Goal: Transaction & Acquisition: Purchase product/service

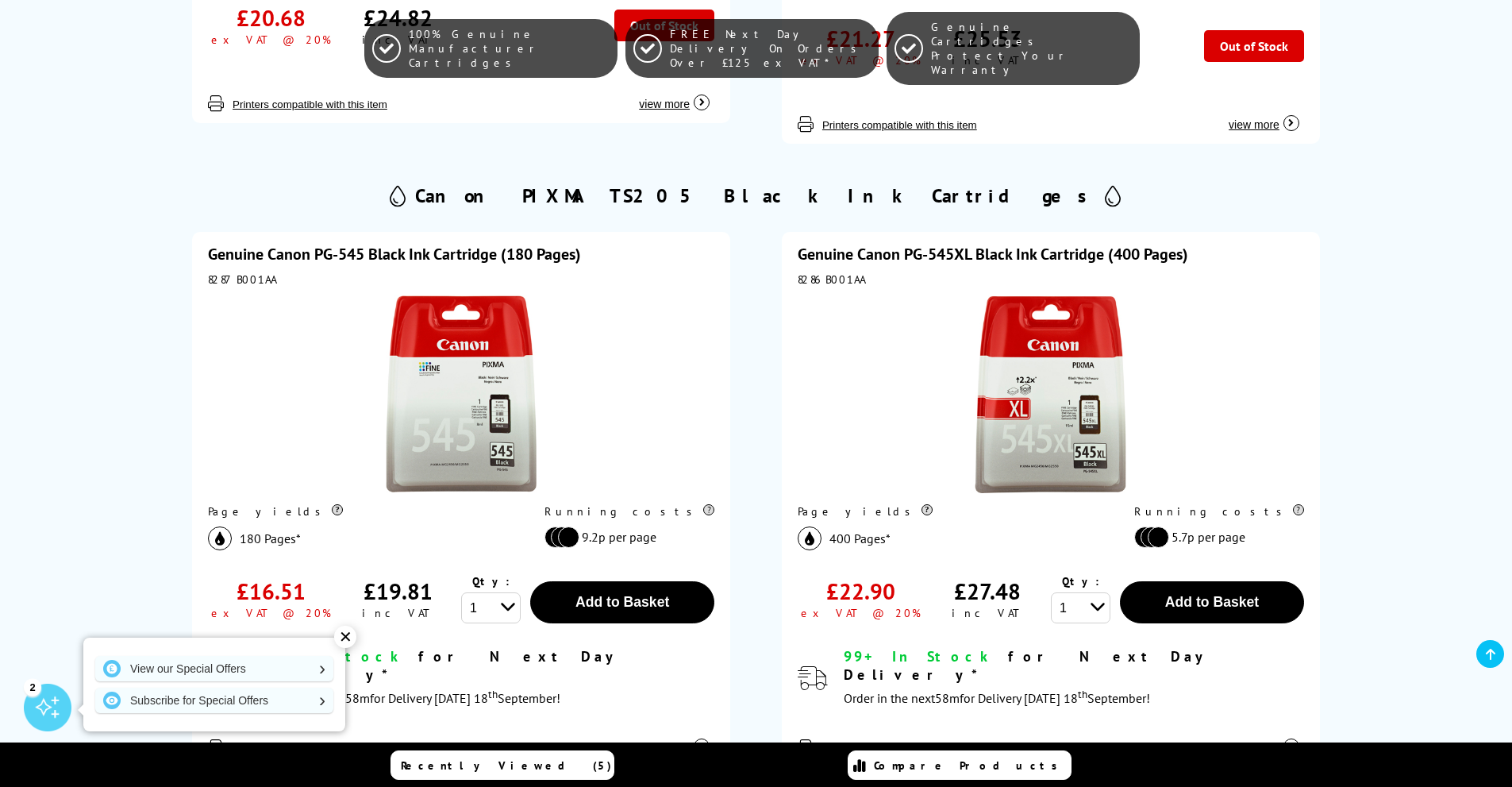
scroll to position [1429, 0]
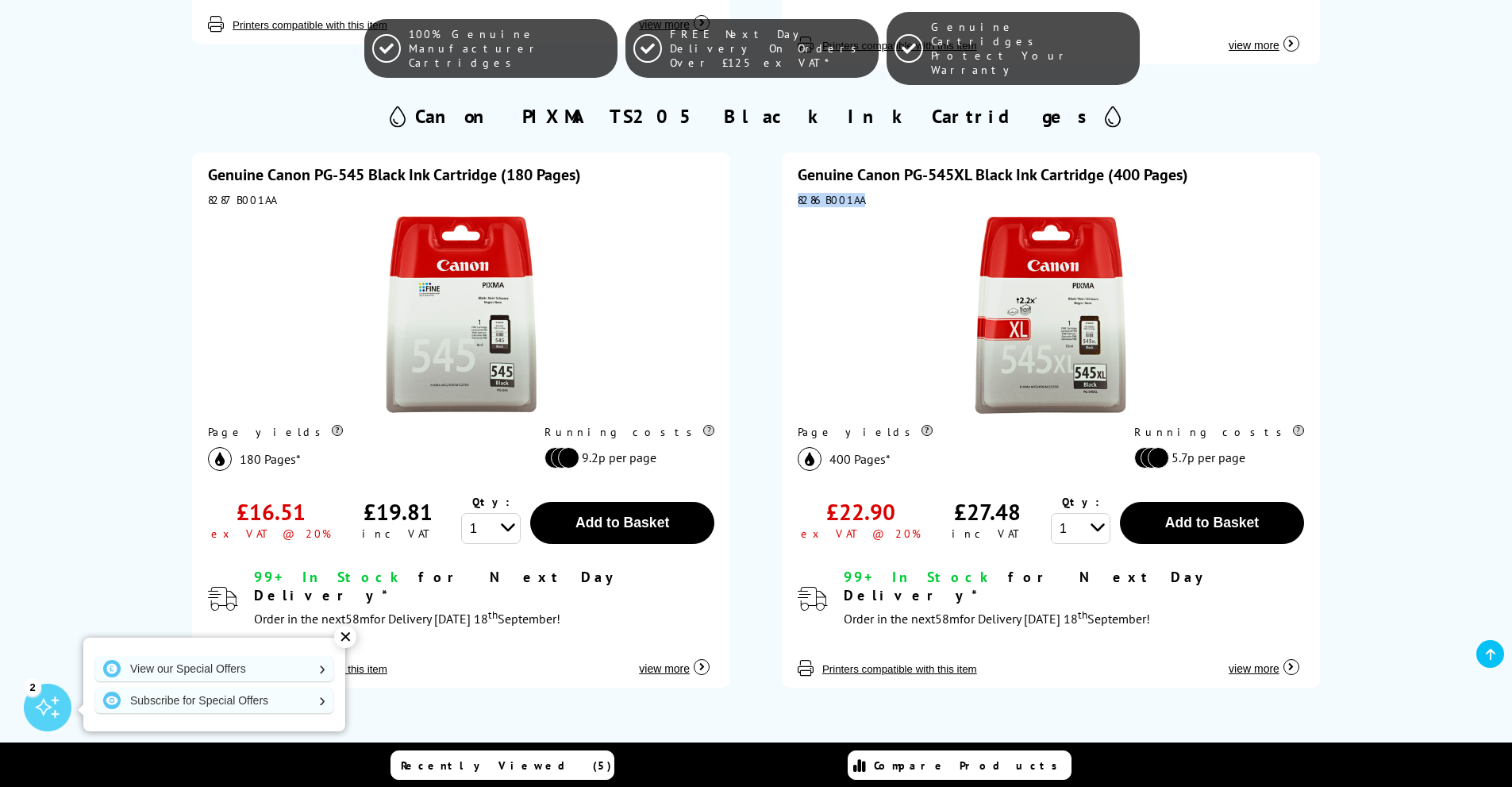
drag, startPoint x: 870, startPoint y: 203, endPoint x: 797, endPoint y: 192, distance: 73.8
click at [797, 193] on div "8286B001AA" at bounding box center [1050, 200] width 506 height 14
copy div "8286B001AA"
click at [80, 371] on div "Filter by Cartridge Colour: Black Show All Sort By: Popularity Price - Low to H…" at bounding box center [756, 114] width 1512 height 2399
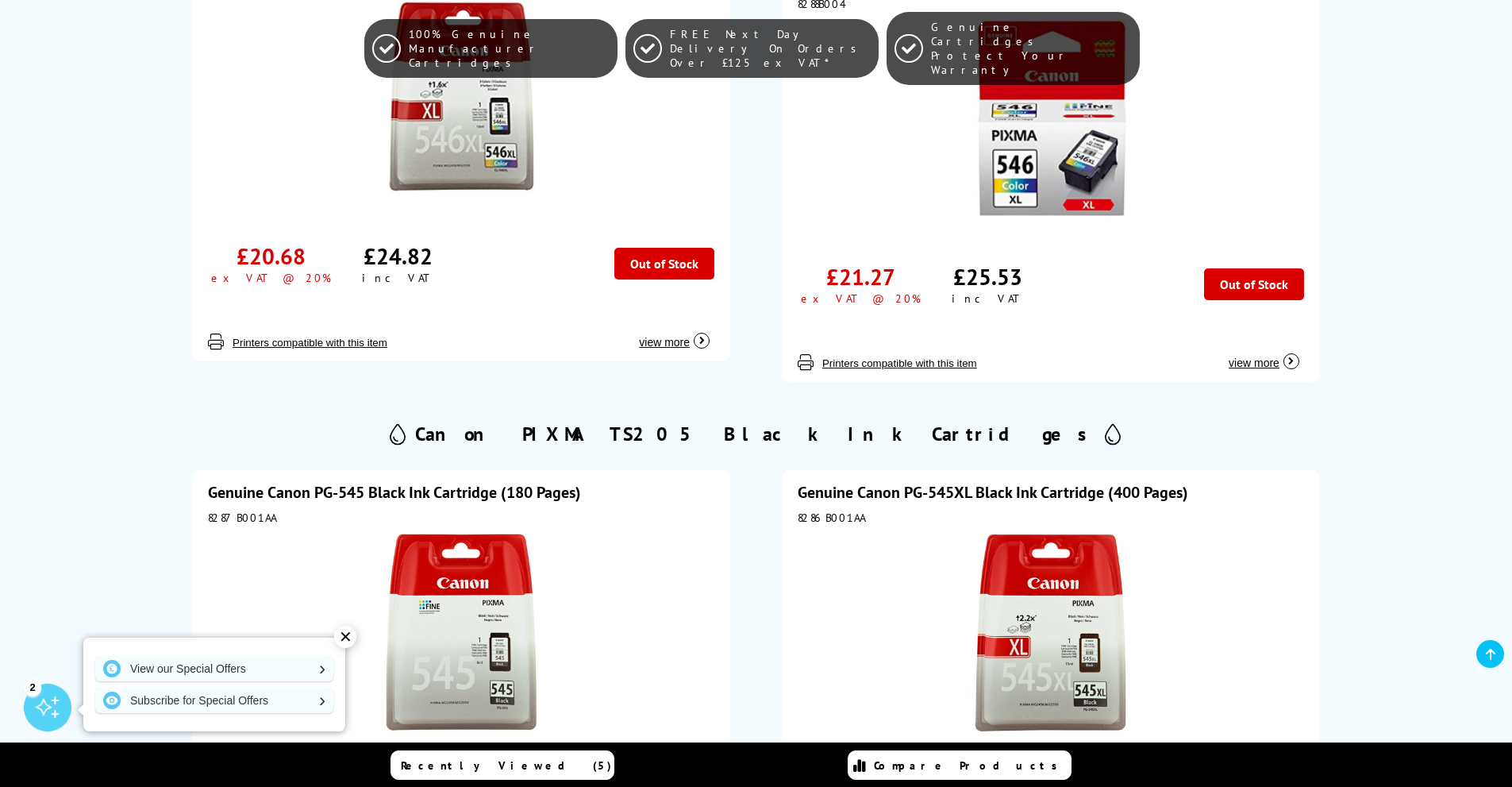
scroll to position [952, 0]
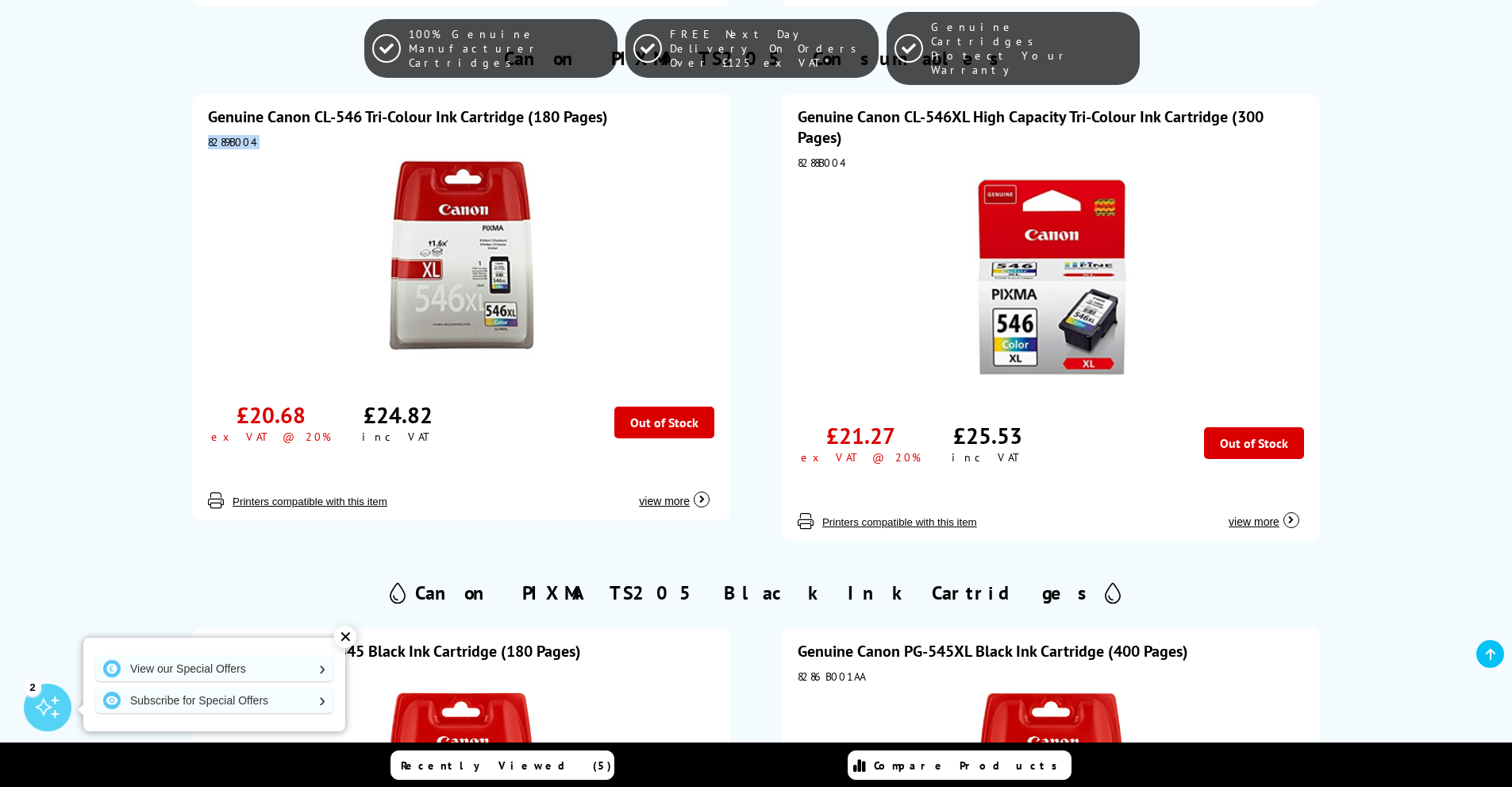
drag, startPoint x: 267, startPoint y: 143, endPoint x: 205, endPoint y: 143, distance: 62.0
click at [202, 143] on div "Genuine Canon CL-546 Tri-Colour Ink Cartridge (180 Pages) 8289B004 £20.68 ex VA…" at bounding box center [460, 306] width 538 height 425
copy div "8289B004"
click at [579, 327] on div at bounding box center [460, 258] width 506 height 202
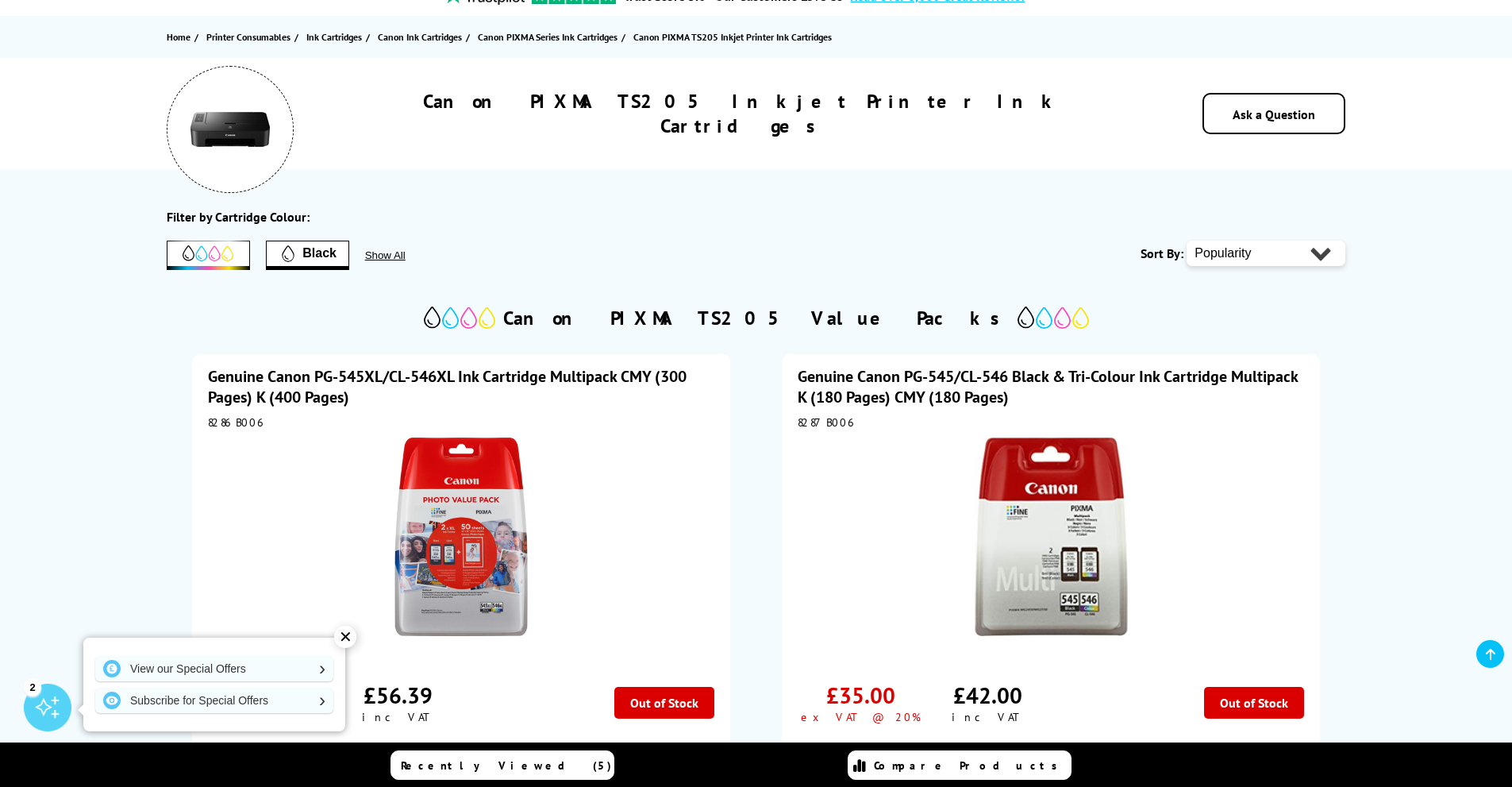
scroll to position [0, 0]
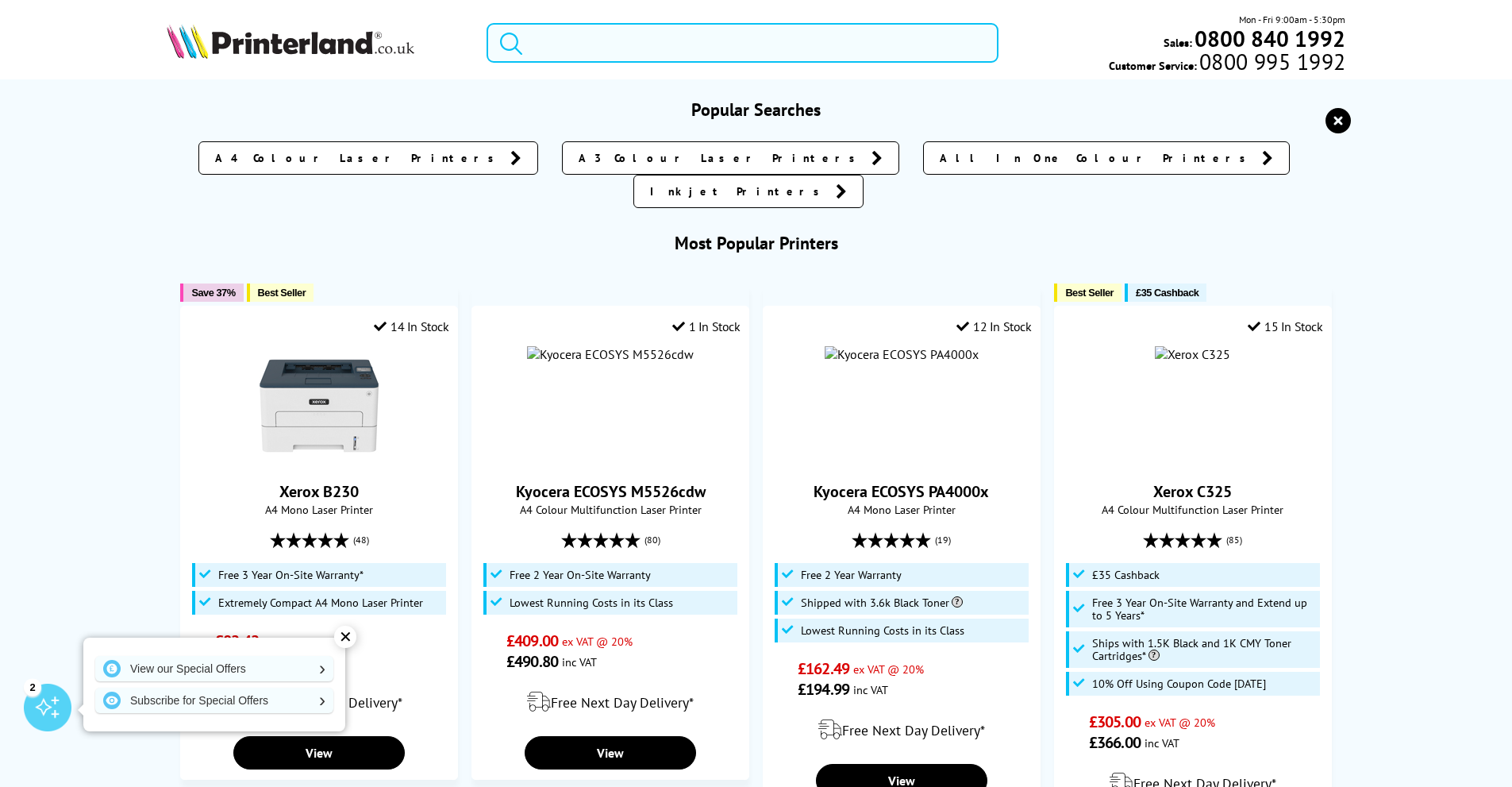
click at [638, 36] on input "search" at bounding box center [743, 42] width 512 height 40
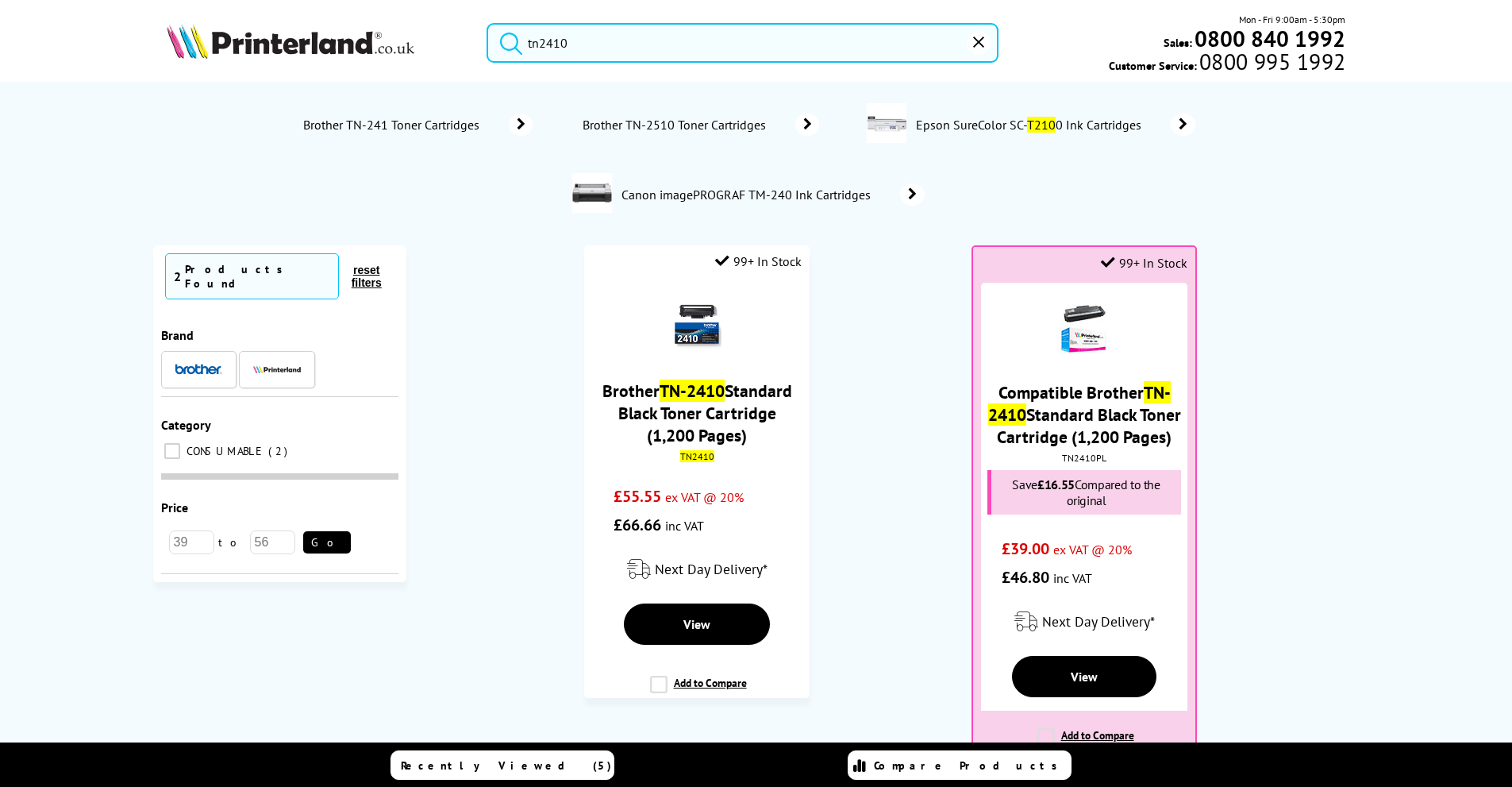
type input "tn2410"
